Goal: Task Accomplishment & Management: Use online tool/utility

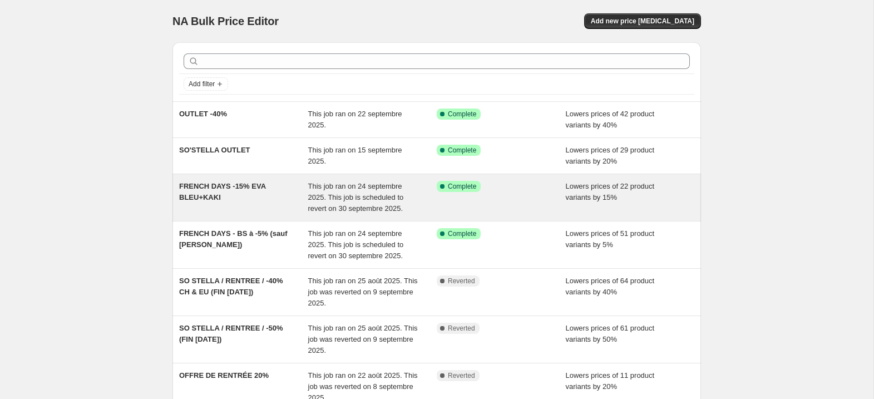
click at [268, 201] on div "FRENCH DAYS -15% EVA BLEU+KAKI" at bounding box center [243, 197] width 129 height 33
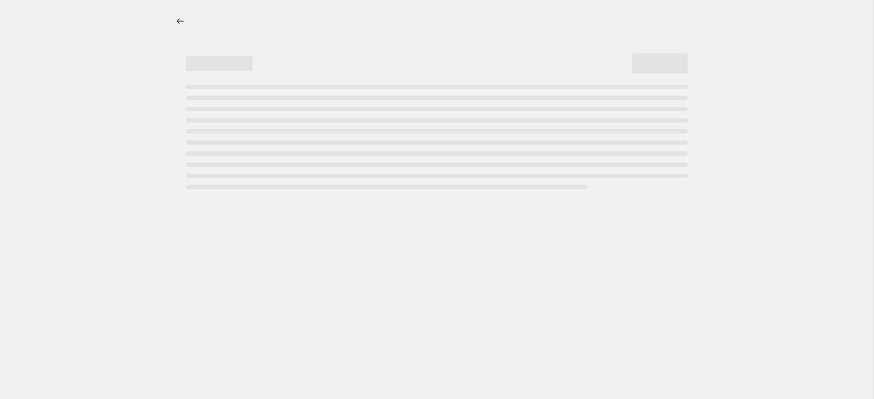
select select "percentage"
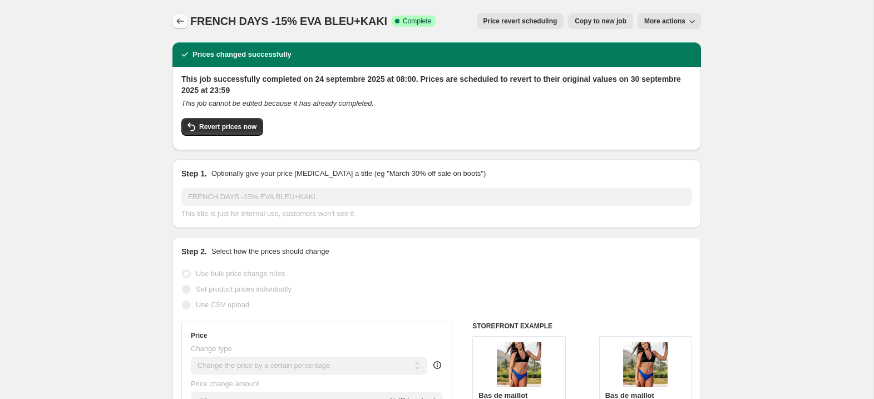
click at [179, 22] on icon "Price change jobs" at bounding box center [180, 21] width 11 height 11
